Goal: Information Seeking & Learning: Find specific fact

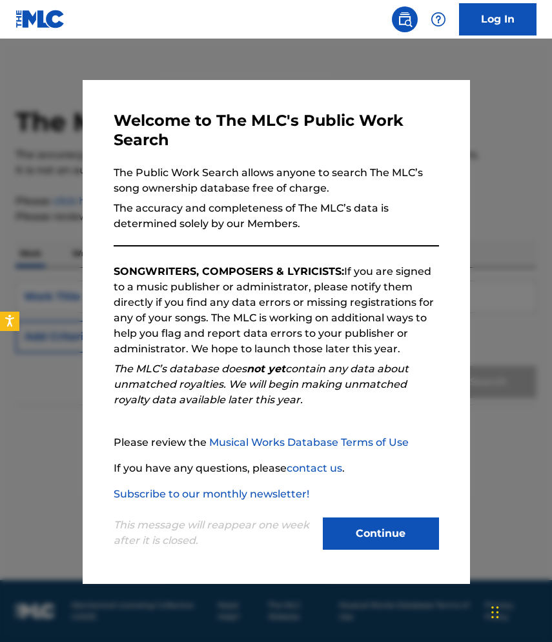
click at [399, 541] on button "Continue" at bounding box center [381, 533] width 116 height 32
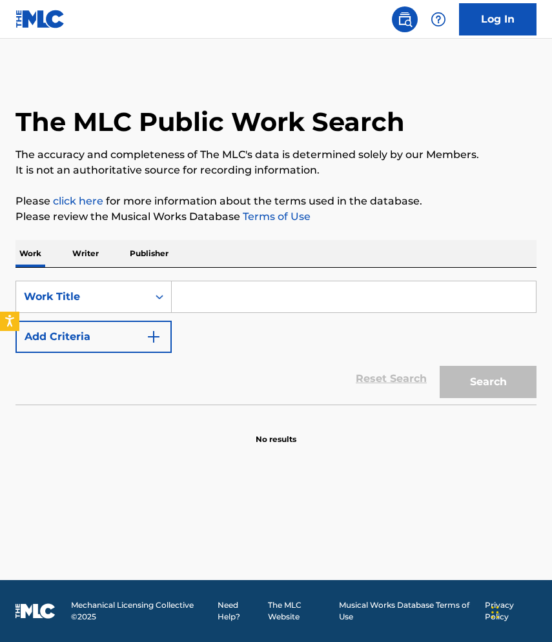
click at [237, 298] on input "Search Form" at bounding box center [354, 296] width 364 height 31
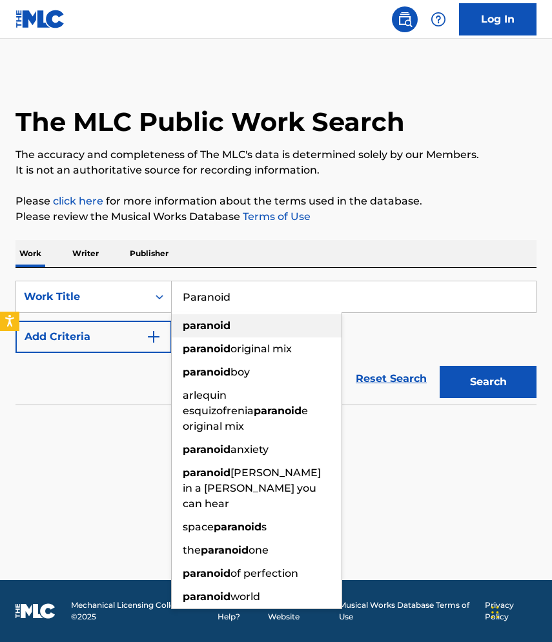
type input "Paranoid"
click at [195, 326] on strong "paranoid" at bounding box center [207, 325] width 48 height 12
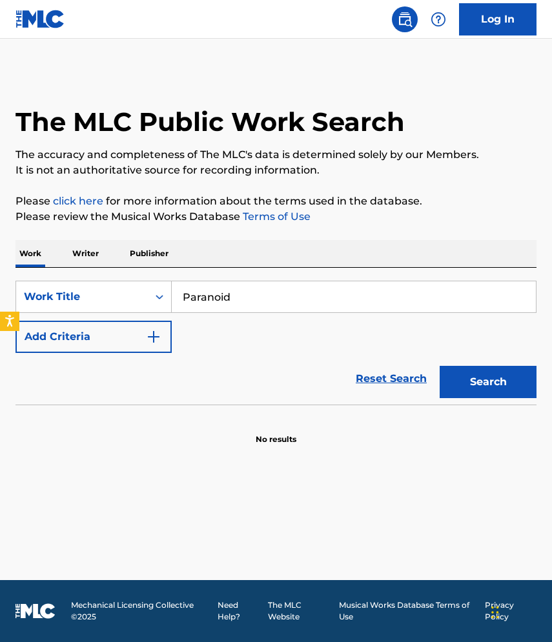
click at [154, 339] on img "Search Form" at bounding box center [153, 336] width 15 height 15
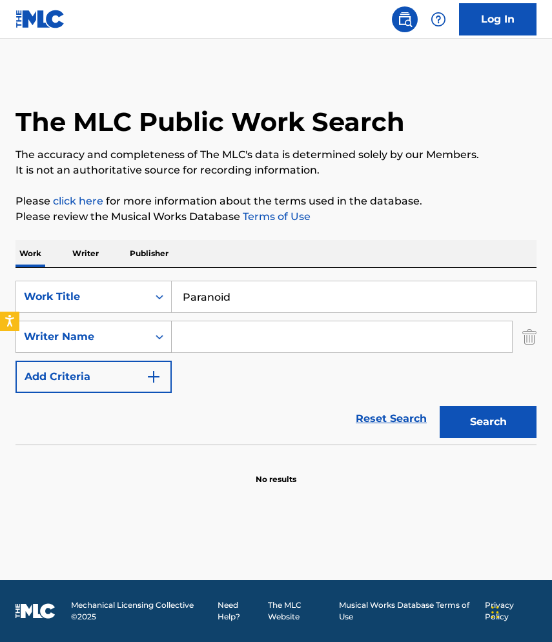
click at [161, 337] on icon "Search Form" at bounding box center [159, 337] width 8 height 5
click at [222, 341] on input "Search Form" at bounding box center [342, 336] width 340 height 31
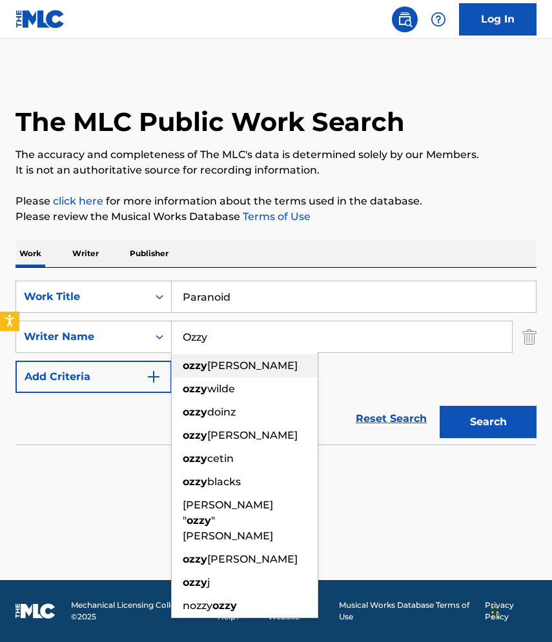
click at [237, 366] on span "[PERSON_NAME]" at bounding box center [252, 365] width 90 height 12
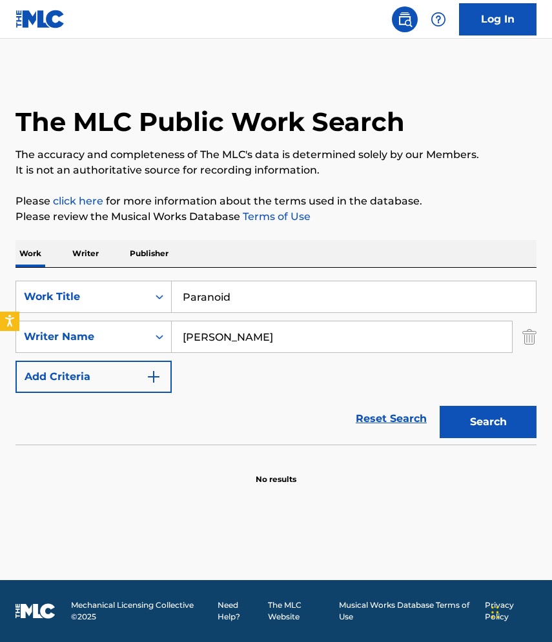
click at [484, 428] on button "Search" at bounding box center [487, 422] width 97 height 32
click at [299, 336] on input "[PERSON_NAME]" at bounding box center [342, 336] width 340 height 31
type input "o"
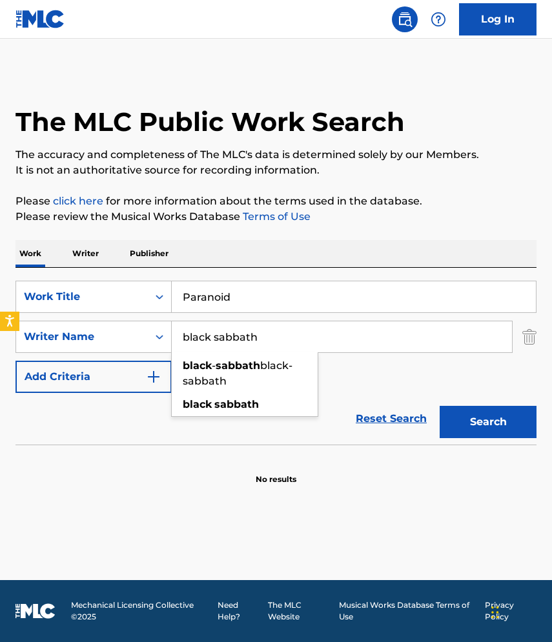
type input "black sabbath"
click at [439, 406] on button "Search" at bounding box center [487, 422] width 97 height 32
click at [348, 292] on input "Paranoid" at bounding box center [354, 296] width 364 height 31
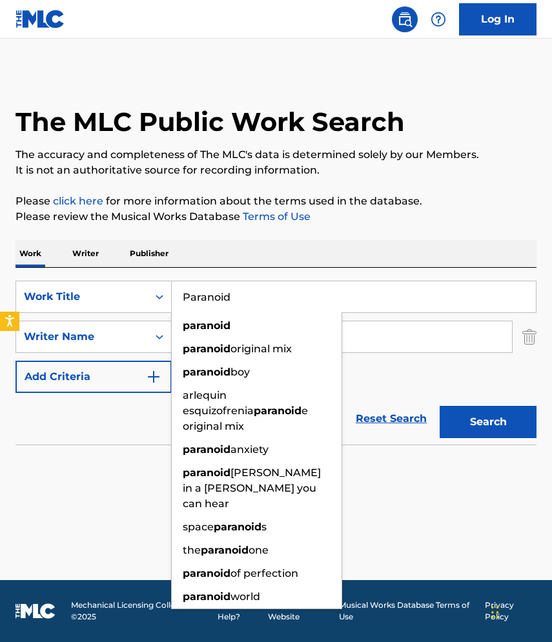
click at [348, 292] on input "Paranoid" at bounding box center [354, 296] width 364 height 31
type input "paranoid"
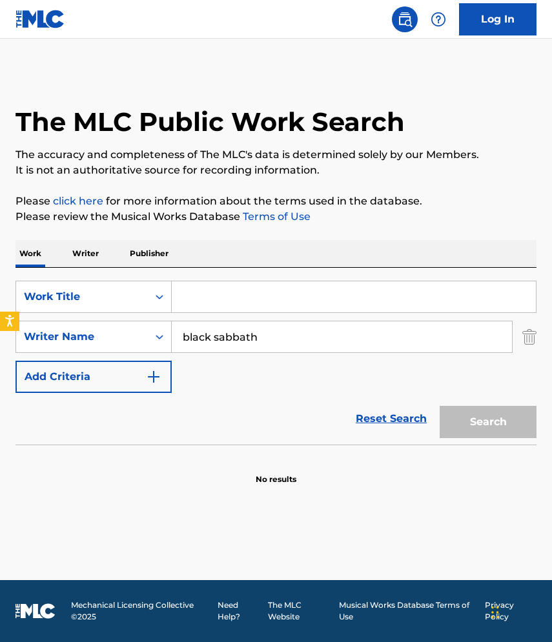
click at [301, 343] on input "black sabbath" at bounding box center [342, 336] width 340 height 31
type input "b"
click at [283, 306] on input "Search Form" at bounding box center [354, 296] width 364 height 31
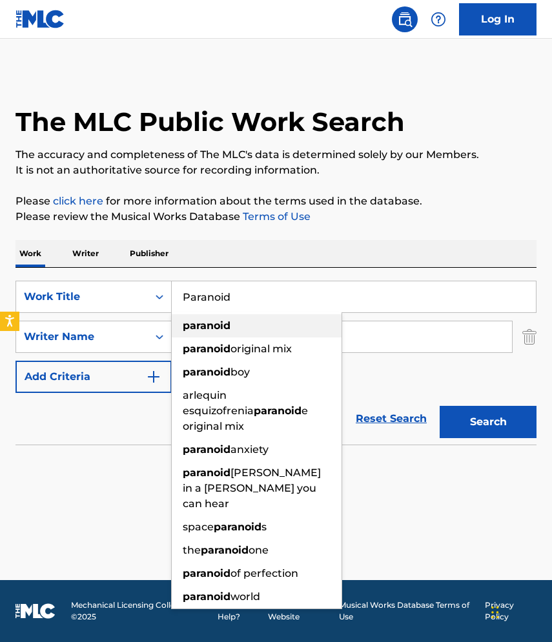
type input "Paranoid"
click at [279, 326] on div "paranoid" at bounding box center [257, 325] width 170 height 23
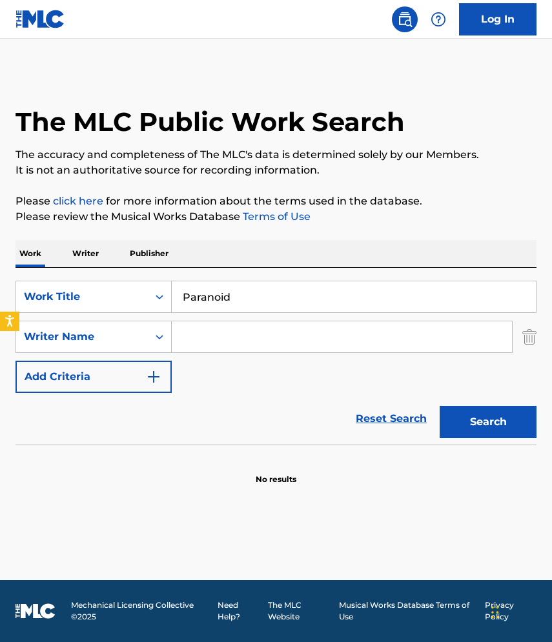
click at [466, 432] on button "Search" at bounding box center [487, 422] width 97 height 32
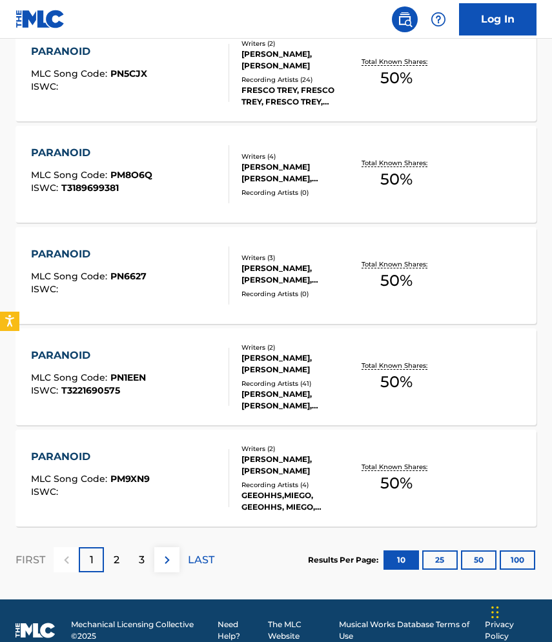
scroll to position [971, 0]
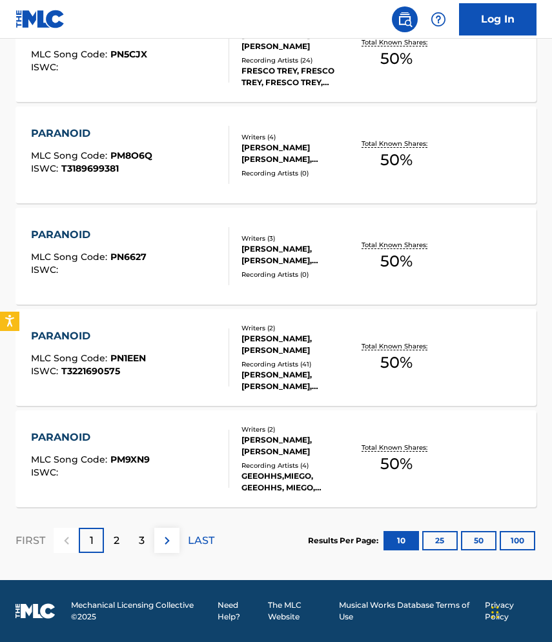
click at [113, 537] on div "2" at bounding box center [116, 540] width 25 height 25
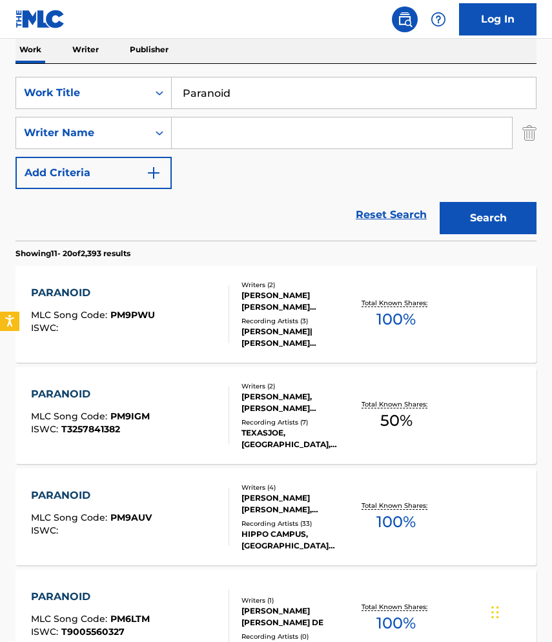
scroll to position [0, 0]
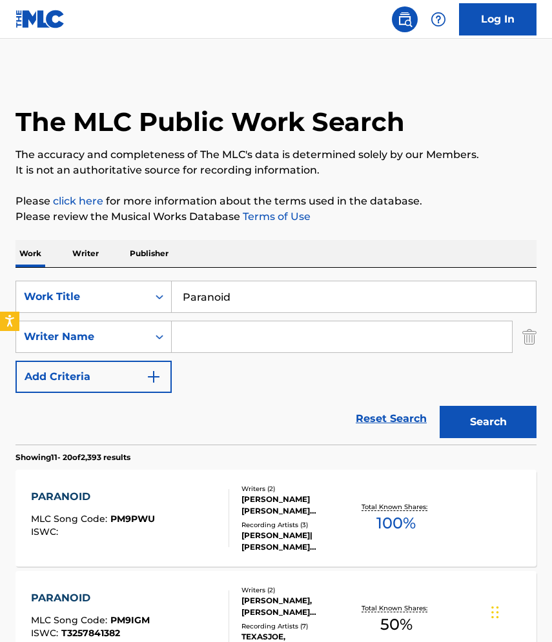
click at [243, 338] on input "Search Form" at bounding box center [342, 336] width 340 height 31
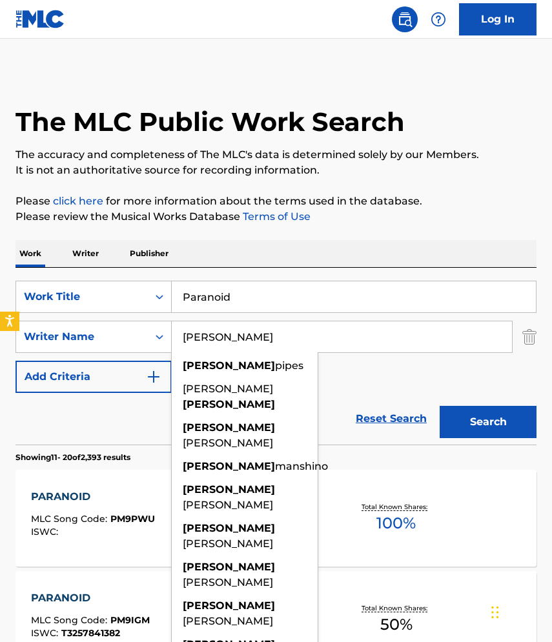
click at [454, 412] on button "Search" at bounding box center [487, 422] width 97 height 32
click at [329, 350] on input "[PERSON_NAME]" at bounding box center [342, 336] width 340 height 31
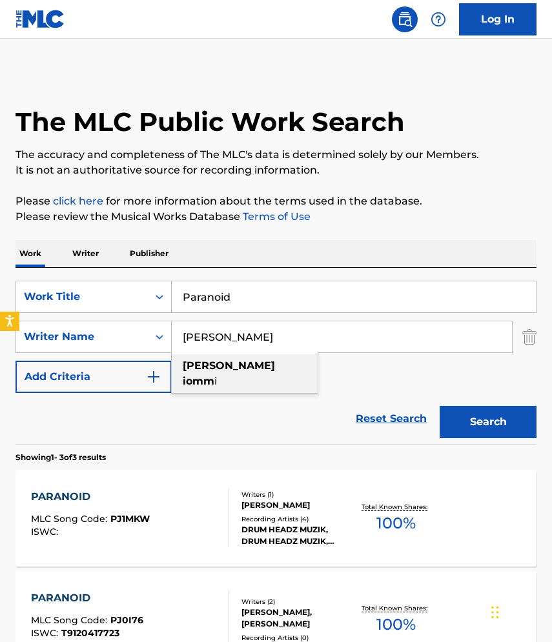
click at [270, 373] on div "[PERSON_NAME] i" at bounding box center [245, 373] width 146 height 39
type input "[PERSON_NAME]"
click at [477, 415] on button "Search" at bounding box center [487, 422] width 97 height 32
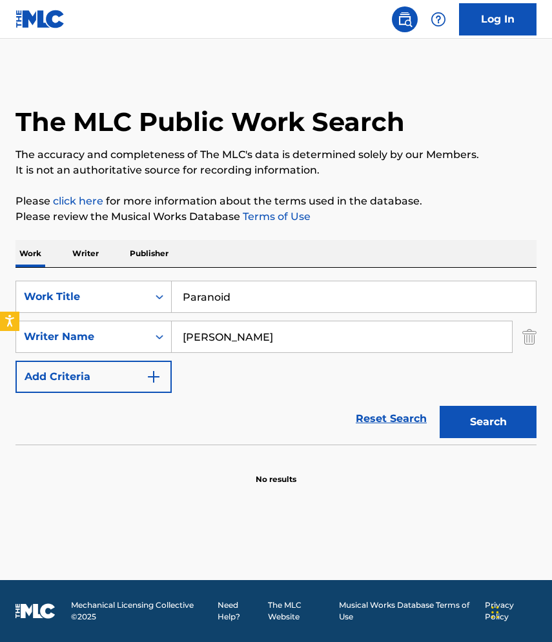
click at [206, 344] on input "[PERSON_NAME]" at bounding box center [342, 336] width 340 height 31
click at [255, 337] on input "[PERSON_NAME]" at bounding box center [342, 336] width 340 height 31
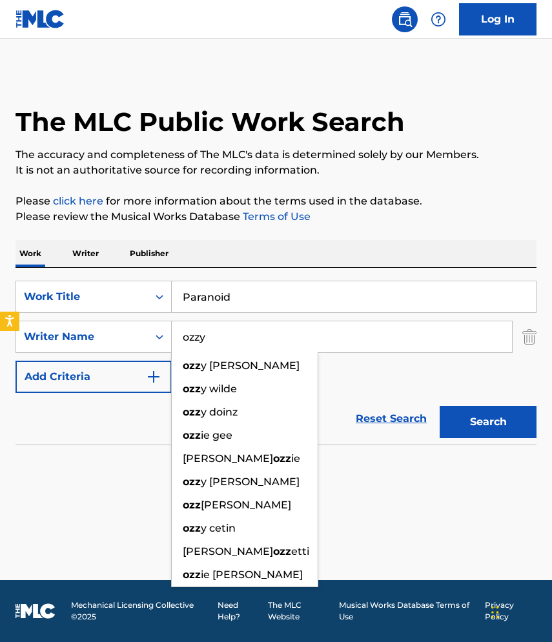
click at [439, 406] on button "Search" at bounding box center [487, 422] width 97 height 32
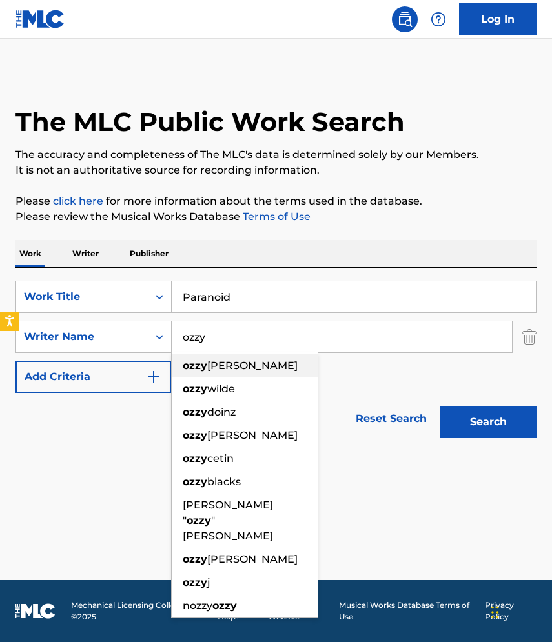
click at [281, 366] on div "[PERSON_NAME]" at bounding box center [245, 365] width 146 height 23
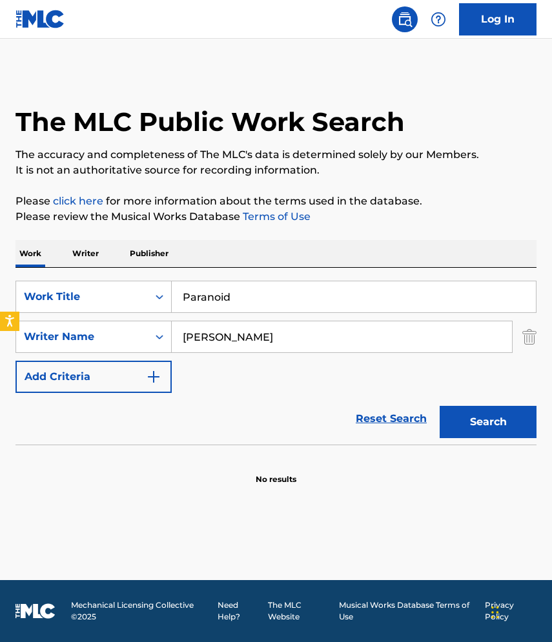
click at [483, 424] on button "Search" at bounding box center [487, 422] width 97 height 32
click at [279, 335] on input "[PERSON_NAME]" at bounding box center [342, 336] width 340 height 31
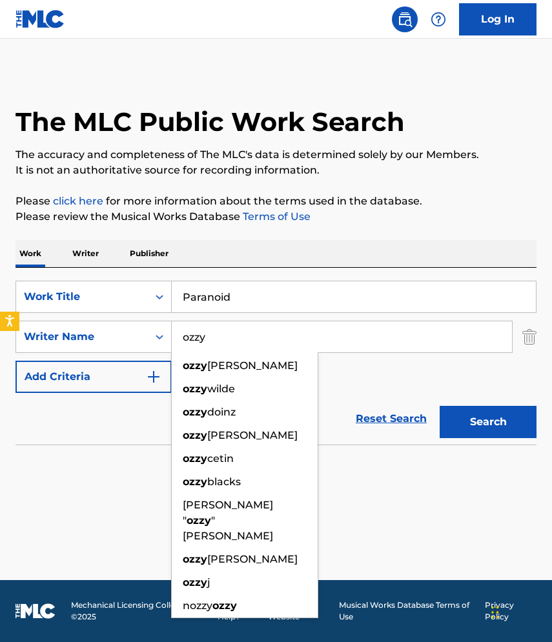
type input "ozzy"
click at [475, 433] on button "Search" at bounding box center [487, 422] width 97 height 32
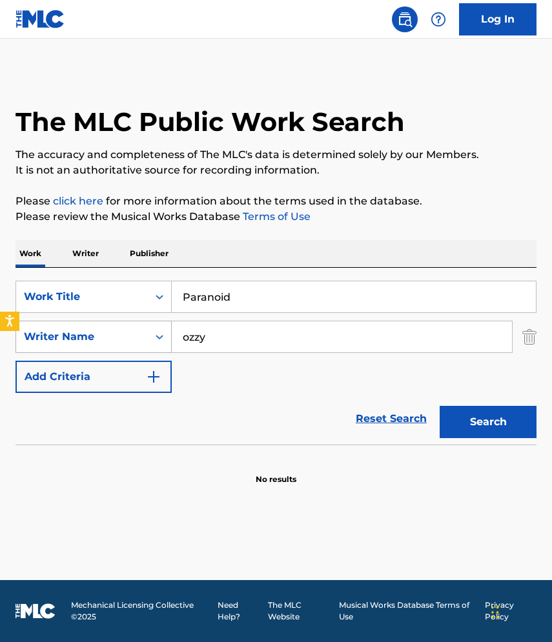
click at [153, 340] on icon "Search Form" at bounding box center [159, 336] width 13 height 13
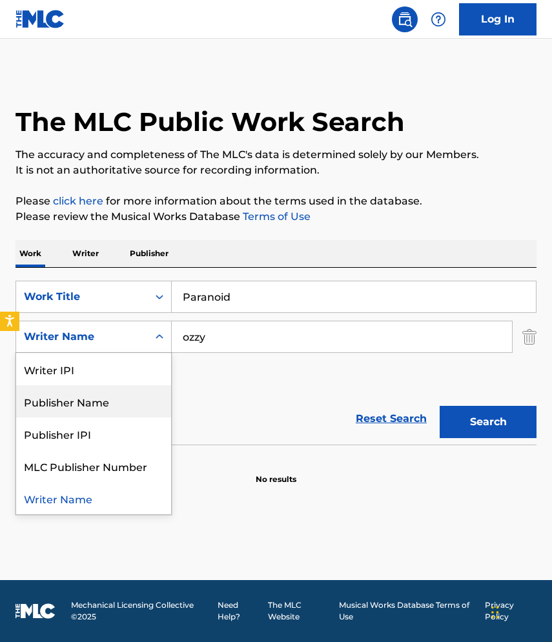
click at [156, 398] on div "Publisher Name" at bounding box center [93, 401] width 155 height 32
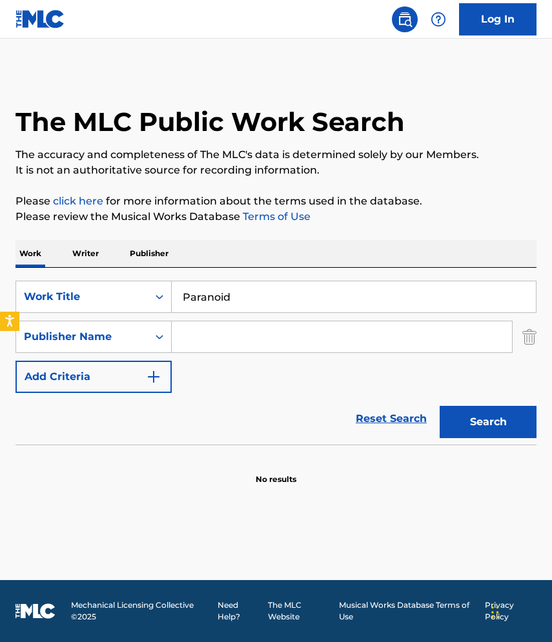
click at [238, 340] on input "Search Form" at bounding box center [342, 336] width 340 height 31
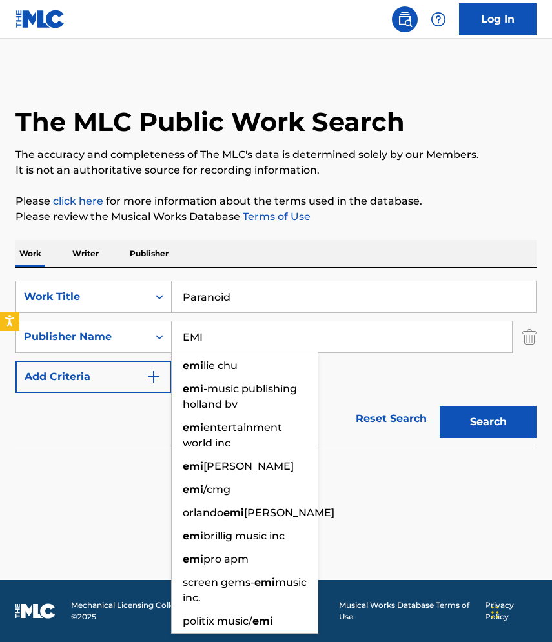
type input "EMI"
click at [439, 406] on button "Search" at bounding box center [487, 422] width 97 height 32
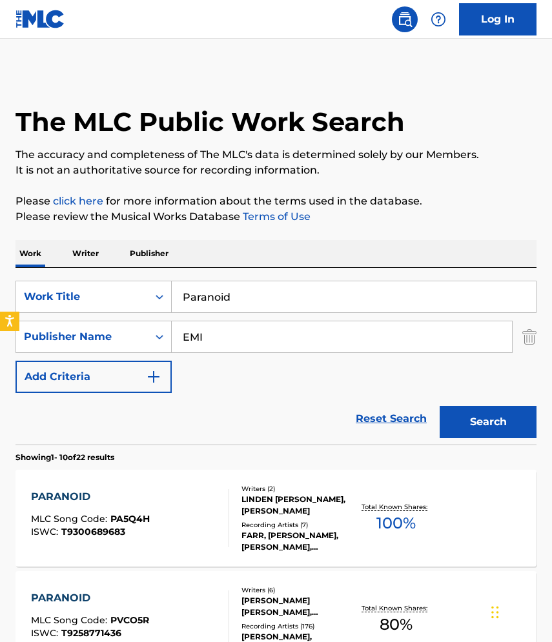
click at [286, 337] on input "EMI" at bounding box center [342, 336] width 340 height 31
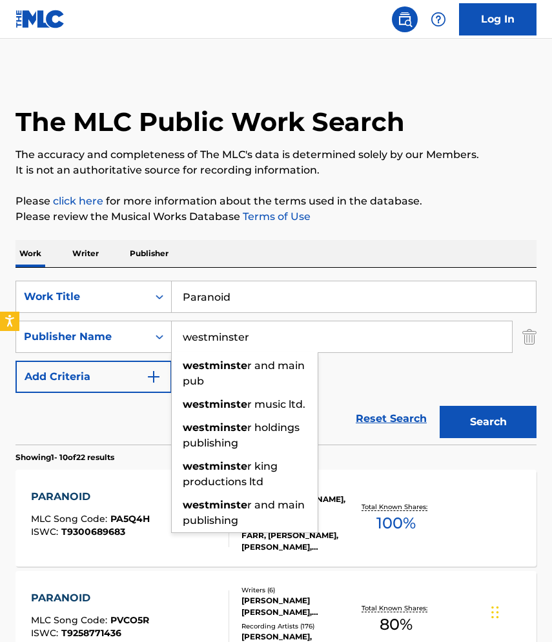
type input "westminster"
click at [439, 406] on button "Search" at bounding box center [487, 422] width 97 height 32
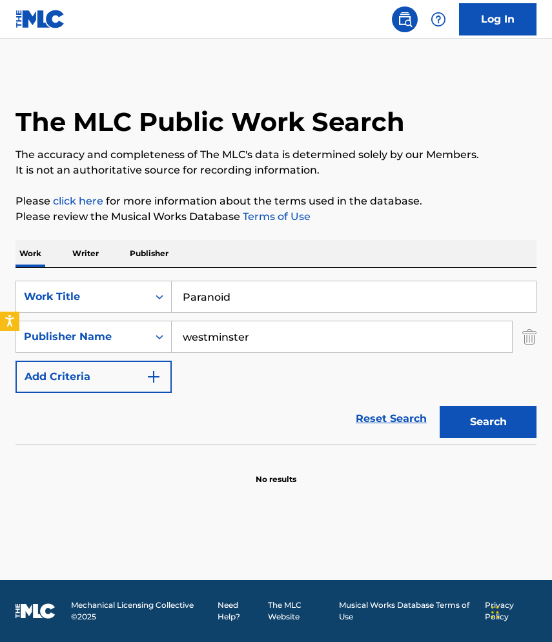
click at [344, 341] on input "westminster" at bounding box center [342, 336] width 340 height 31
type input "[PERSON_NAME]"
click at [439, 406] on button "Search" at bounding box center [487, 422] width 97 height 32
click at [104, 330] on div "Publisher Name" at bounding box center [82, 336] width 116 height 15
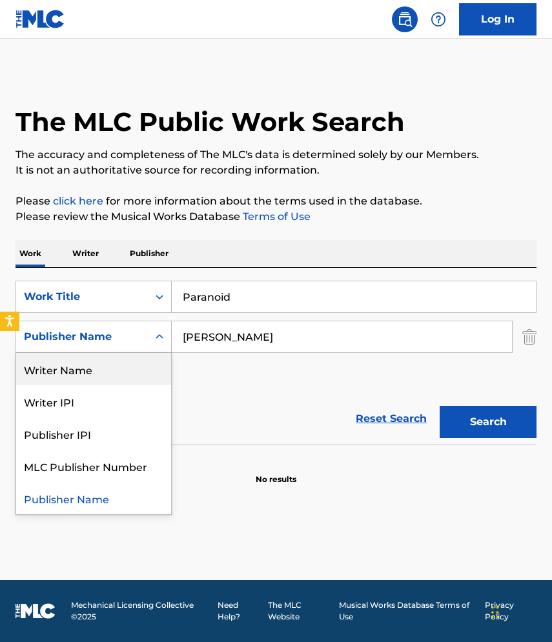
click at [95, 377] on div "Writer Name" at bounding box center [93, 369] width 155 height 32
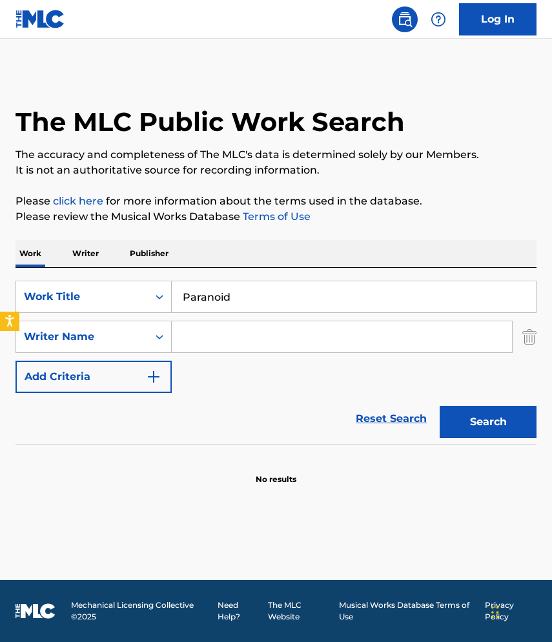
click at [209, 341] on input "Search Form" at bounding box center [342, 336] width 340 height 31
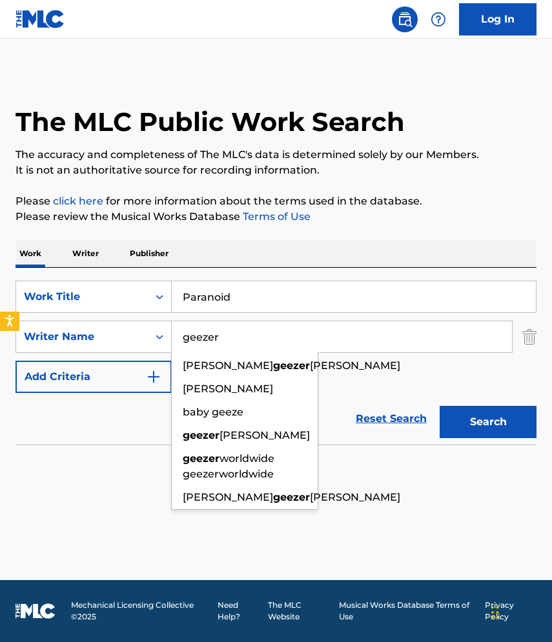
click at [439, 406] on button "Search" at bounding box center [487, 422] width 97 height 32
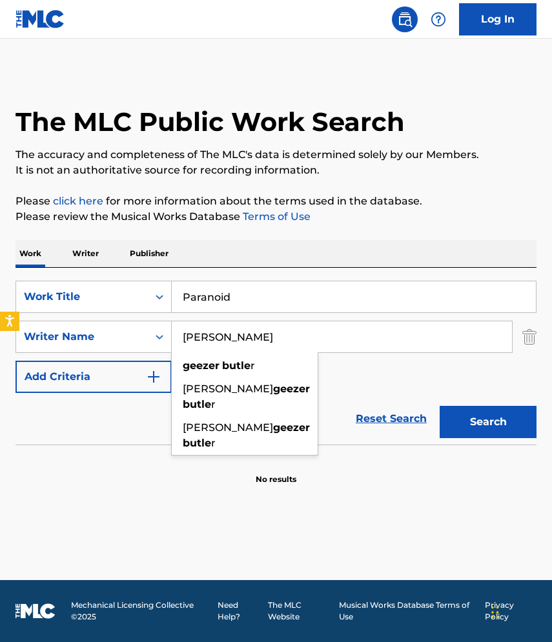
type input "[PERSON_NAME]"
click at [439, 406] on button "Search" at bounding box center [487, 422] width 97 height 32
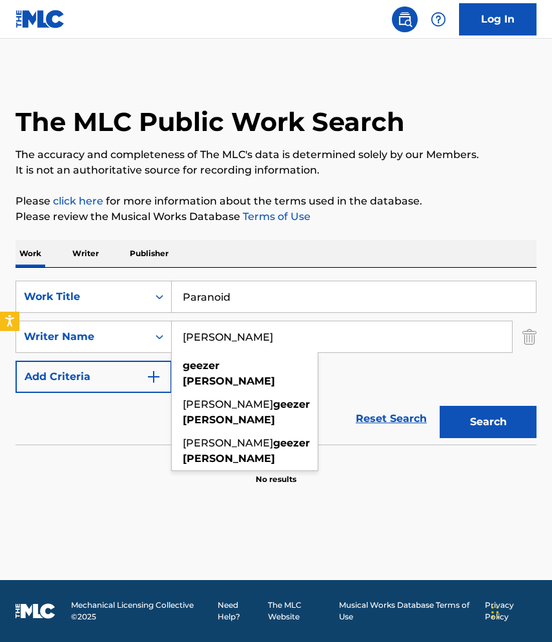
click at [256, 313] on div "SearchWithCriteriab97a890c-3758-4824-acdd-908eb9e126f2 Work Title Paranoid Sear…" at bounding box center [275, 337] width 521 height 112
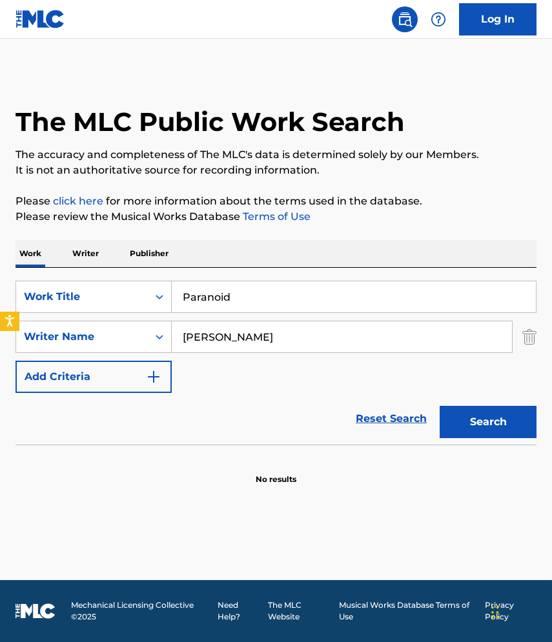
click at [252, 293] on input "Paranoid" at bounding box center [354, 296] width 364 height 31
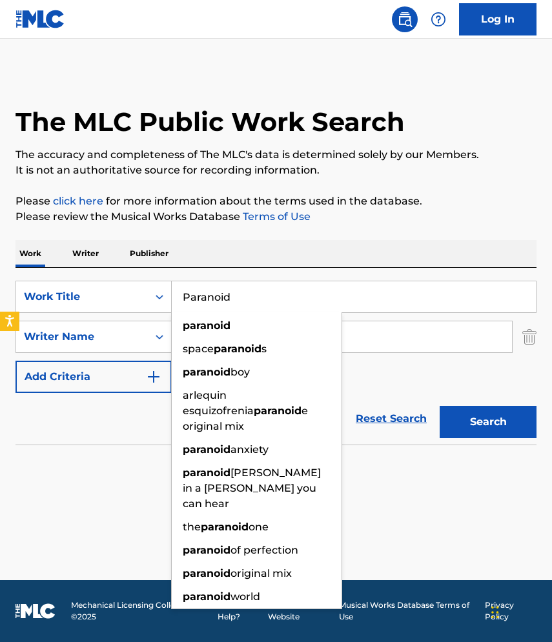
click at [252, 293] on input "Paranoid" at bounding box center [354, 296] width 364 height 31
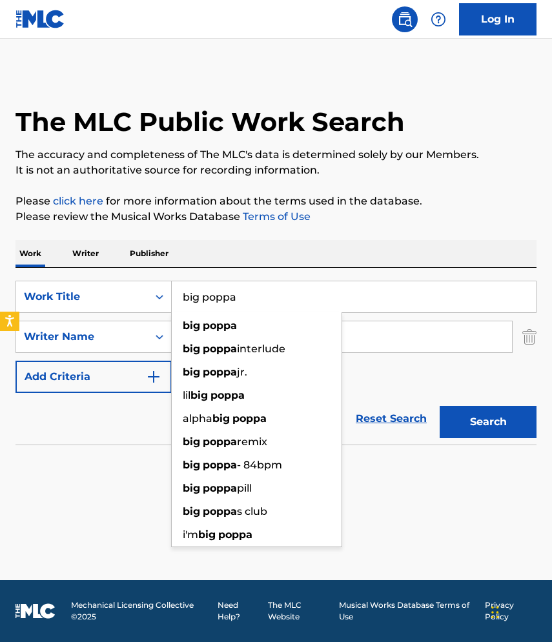
type input "big poppa"
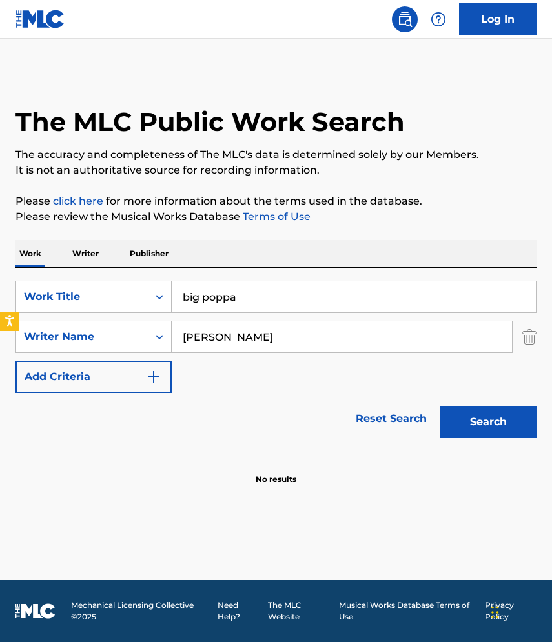
click at [363, 346] on input "[PERSON_NAME]" at bounding box center [342, 336] width 340 height 31
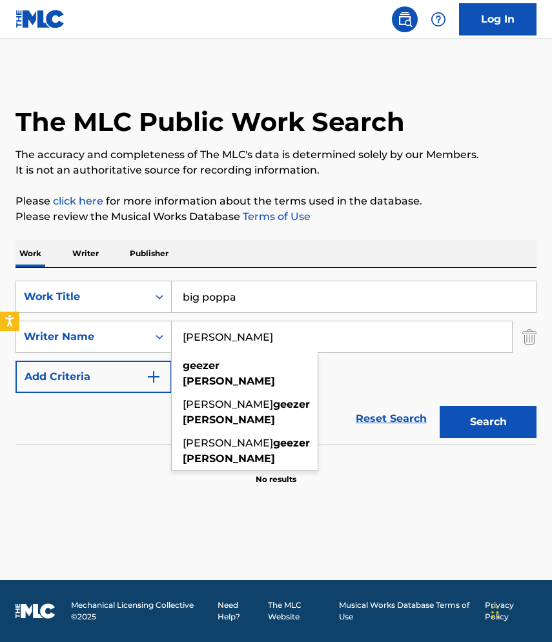
click at [355, 346] on input "[PERSON_NAME]" at bounding box center [342, 336] width 340 height 31
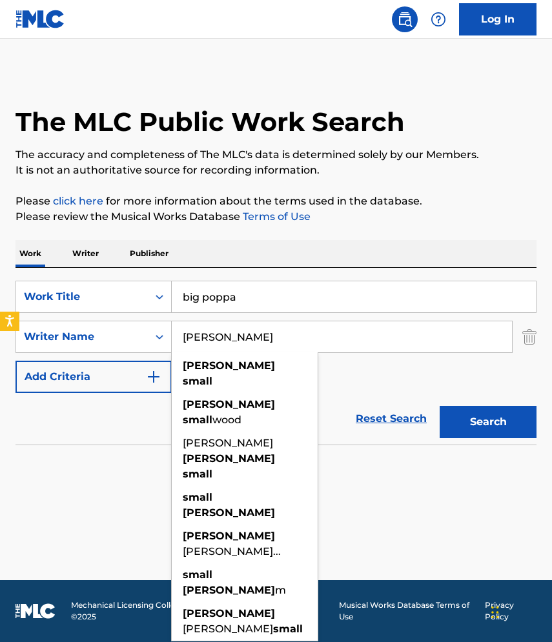
type input "[PERSON_NAME]"
click at [439, 406] on button "Search" at bounding box center [487, 422] width 97 height 32
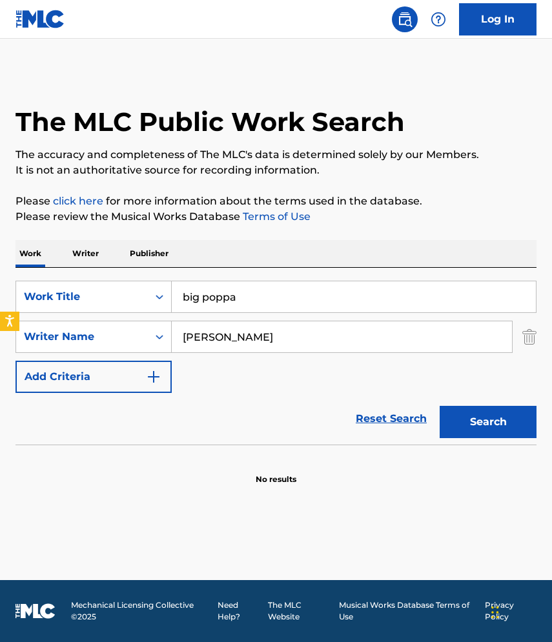
click at [374, 341] on input "[PERSON_NAME]" at bounding box center [342, 336] width 340 height 31
click at [519, 434] on button "Search" at bounding box center [487, 422] width 97 height 32
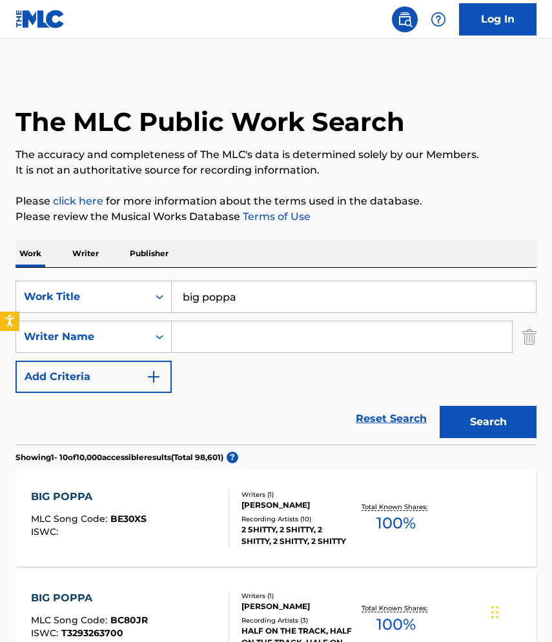
click at [235, 344] on input "Search Form" at bounding box center [342, 336] width 340 height 31
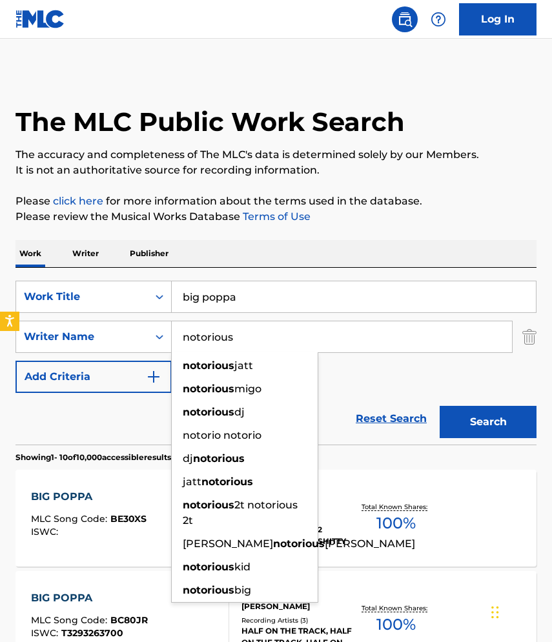
type input "notorious"
click at [439, 406] on button "Search" at bounding box center [487, 422] width 97 height 32
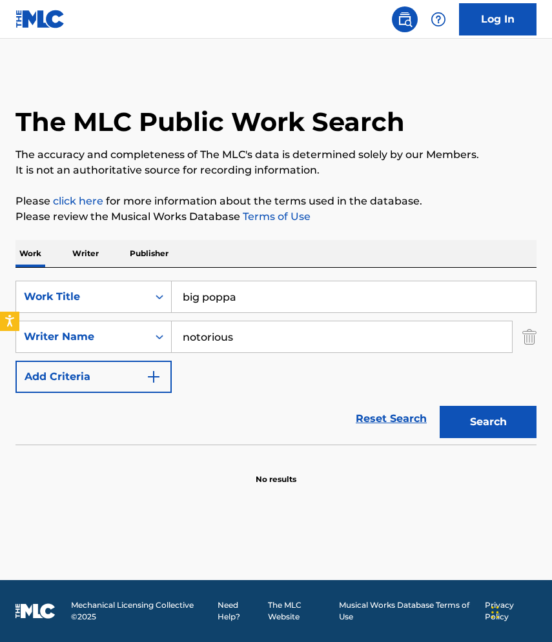
click at [250, 330] on input "notorious" at bounding box center [342, 336] width 340 height 31
